Goal: Information Seeking & Learning: Find specific fact

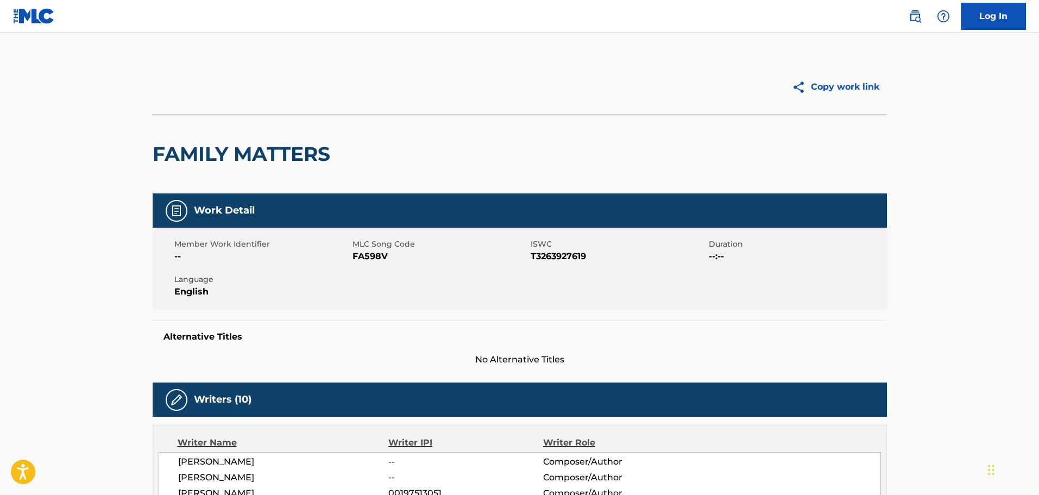
click at [910, 21] on img at bounding box center [914, 16] width 13 height 13
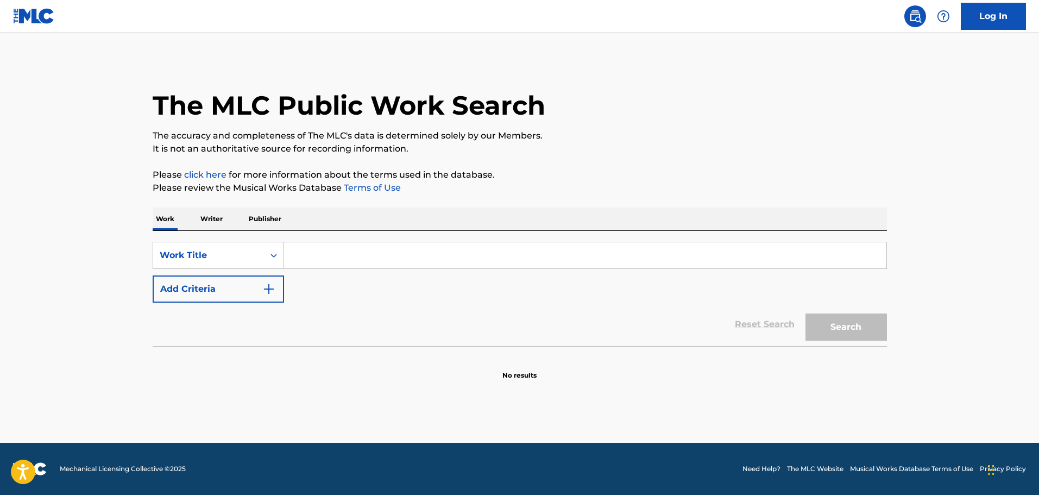
click at [553, 260] on input "Search Form" at bounding box center [585, 255] width 602 height 26
paste input "Lonely Rolling Star"
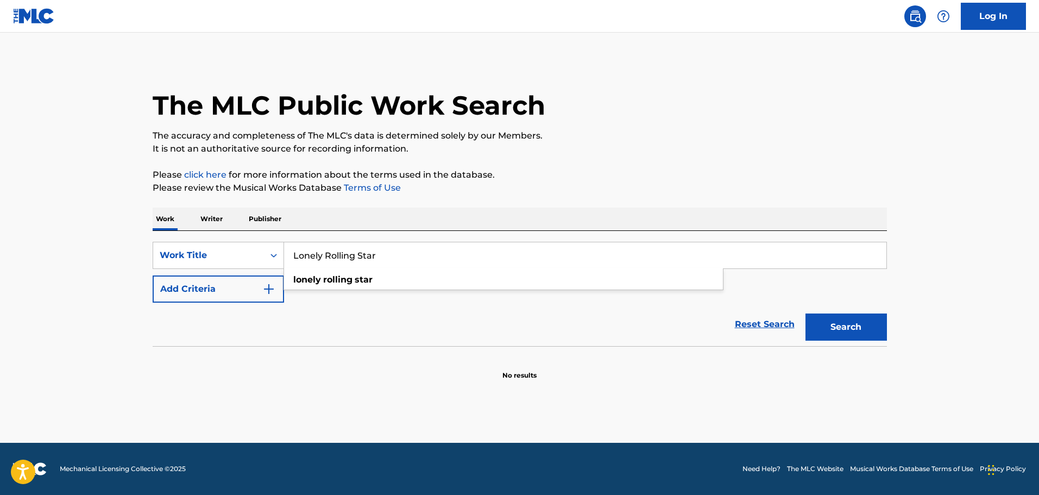
type input "Lonely Rolling Star"
click at [249, 290] on button "Add Criteria" at bounding box center [218, 288] width 131 height 27
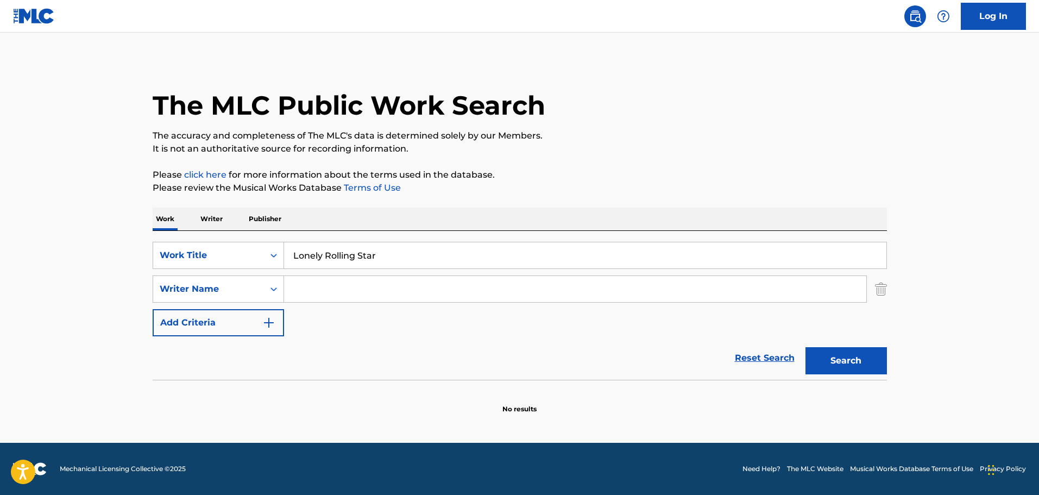
click at [328, 291] on input "Search Form" at bounding box center [575, 289] width 582 height 26
paste input "Namco"
type input "Namco"
click at [882, 357] on button "Search" at bounding box center [845, 360] width 81 height 27
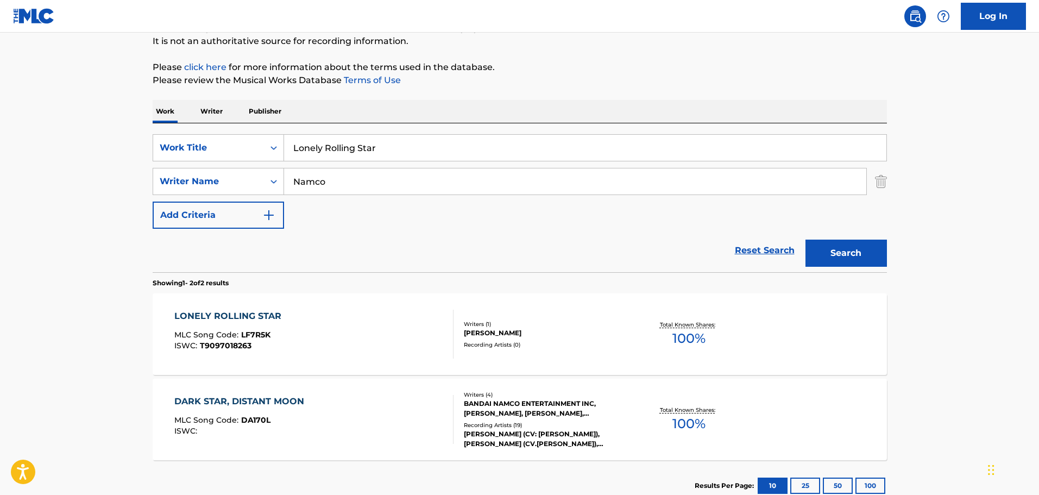
scroll to position [109, 0]
click at [397, 342] on div "LONELY ROLLING STAR MLC Song Code : LF7R5K ISWC : T9097018263" at bounding box center [313, 332] width 279 height 49
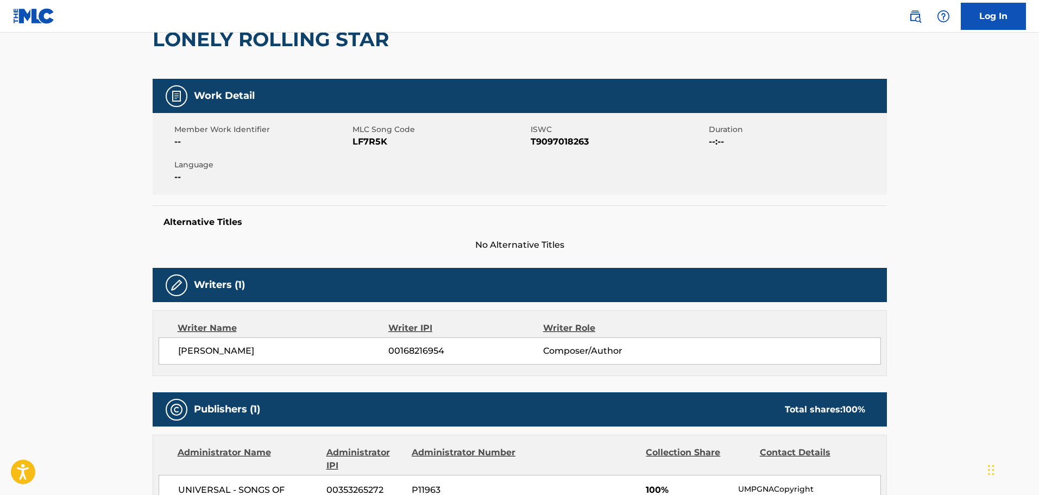
scroll to position [56, 0]
